Goal: Register for event/course

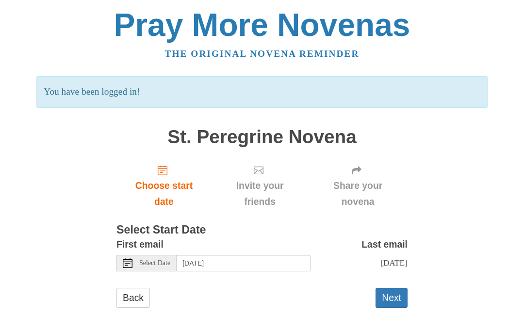
click at [162, 184] on span "Choose start date" at bounding box center [164, 194] width 76 height 32
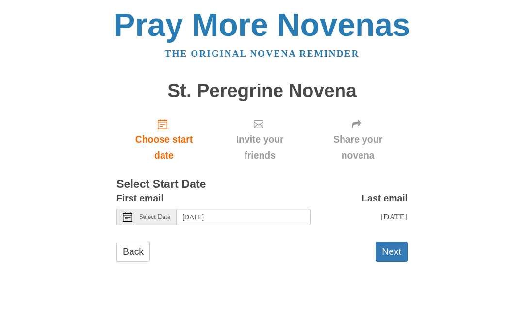
click at [136, 212] on div "Select Date" at bounding box center [146, 217] width 60 height 16
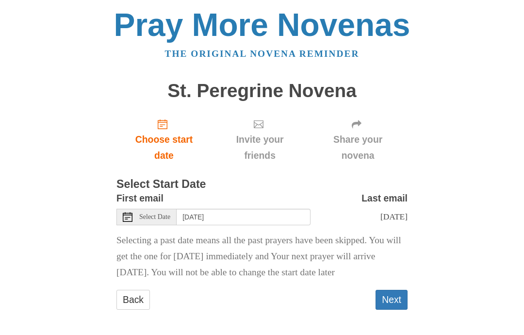
scroll to position [6, 0]
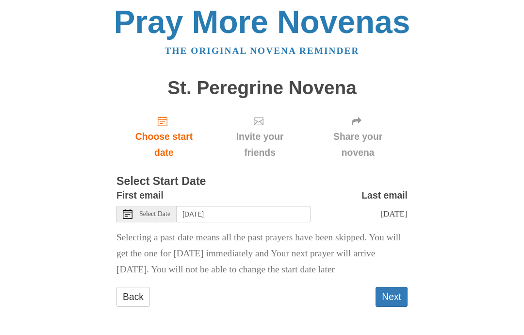
click at [152, 210] on span "Select Date" at bounding box center [154, 213] width 31 height 7
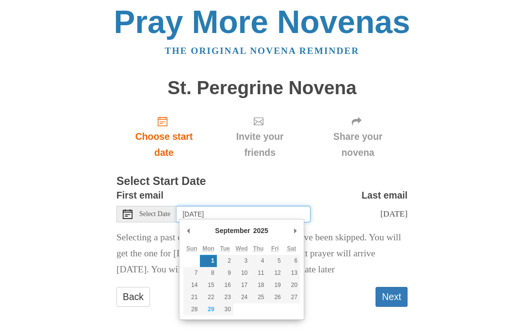
type input "[DATE]"
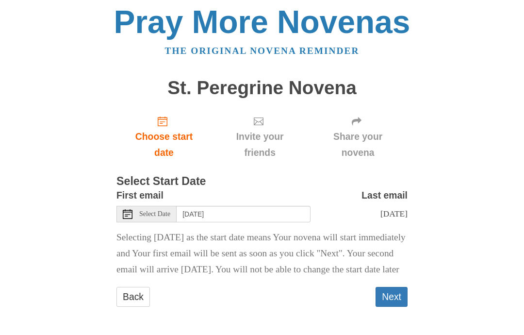
click at [338, 310] on div "Back Next" at bounding box center [261, 301] width 291 height 29
click at [131, 300] on link "Back" at bounding box center [132, 297] width 33 height 20
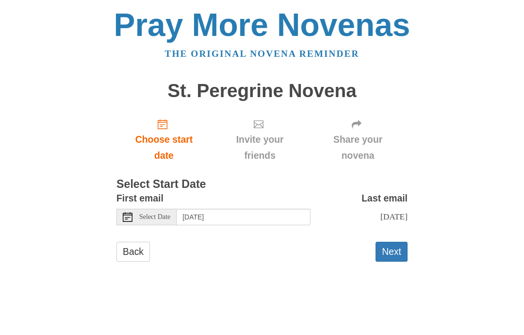
click at [147, 209] on div "Select Date" at bounding box center [146, 217] width 60 height 16
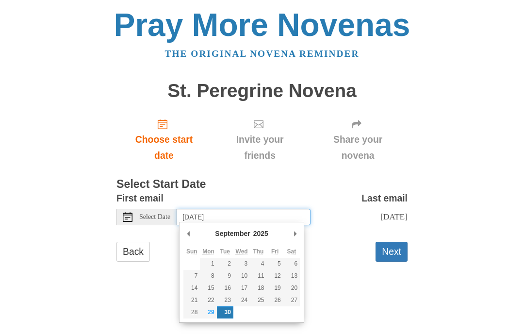
type input "[DATE]"
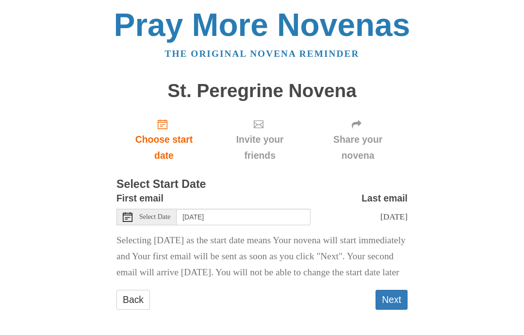
scroll to position [14, 0]
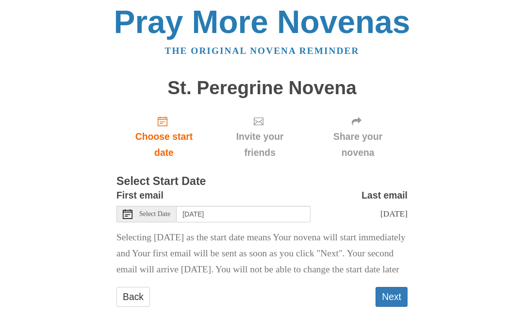
click at [385, 296] on button "Next" at bounding box center [391, 297] width 32 height 20
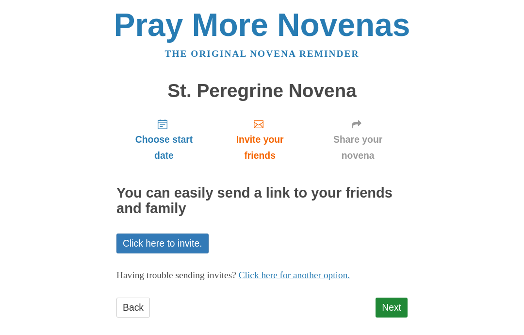
scroll to position [7, 0]
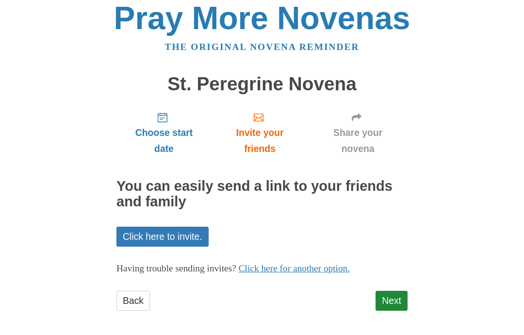
click at [386, 300] on link "Next" at bounding box center [391, 301] width 32 height 20
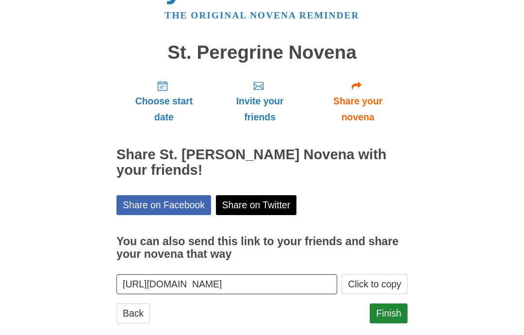
scroll to position [51, 0]
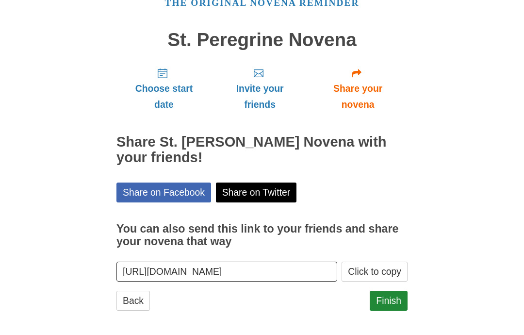
click at [390, 297] on link "Finish" at bounding box center [389, 301] width 38 height 20
